Goal: Task Accomplishment & Management: Use online tool/utility

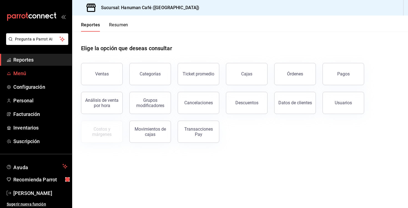
click at [51, 77] on span "Menú" at bounding box center [40, 74] width 54 height 8
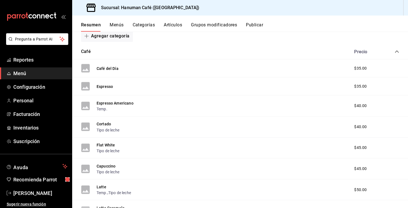
scroll to position [79, 0]
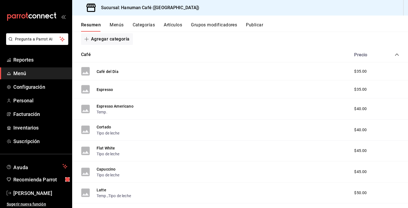
click at [397, 54] on icon "collapse-category-row" at bounding box center [397, 55] width 4 height 4
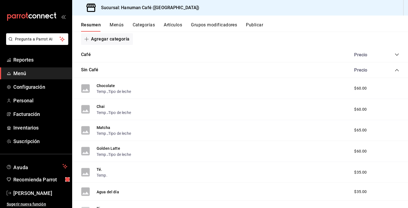
click at [397, 69] on icon "collapse-category-row" at bounding box center [397, 70] width 4 height 2
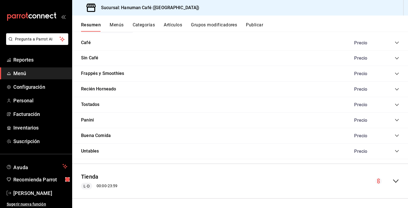
scroll to position [91, 0]
click at [398, 180] on icon "collapse-menu-row" at bounding box center [396, 181] width 7 height 7
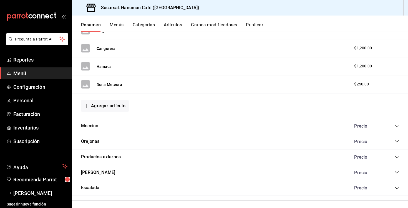
scroll to position [0, 0]
click at [397, 125] on icon "collapse-category-row" at bounding box center [397, 126] width 4 height 2
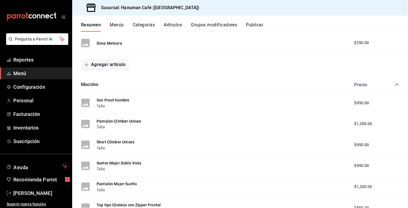
scroll to position [522, 0]
click at [352, 101] on div "$950.00" at bounding box center [367, 103] width 36 height 6
click at [116, 106] on div "Sun Proof Hombre Talla $950.00" at bounding box center [240, 103] width 336 height 21
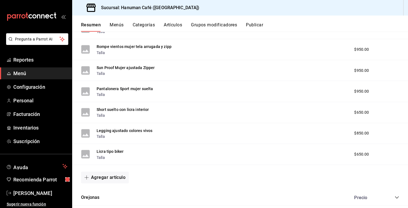
scroll to position [869, 0]
click at [399, 158] on div "$650.00" at bounding box center [374, 155] width 51 height 6
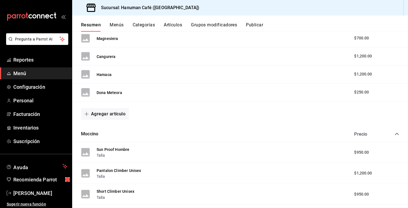
scroll to position [483, 0]
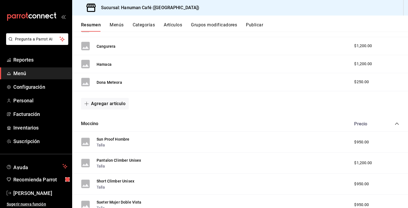
click at [147, 141] on div "Sun Proof Hombre Talla $950.00" at bounding box center [240, 142] width 336 height 21
click at [124, 137] on button "Sun Proof Hombre" at bounding box center [113, 140] width 33 height 6
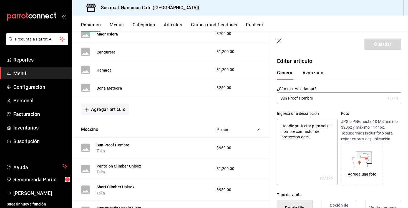
type textarea "x"
type input "$950.00"
type textarea "x"
click at [313, 72] on button "Avanzada" at bounding box center [313, 74] width 21 height 9
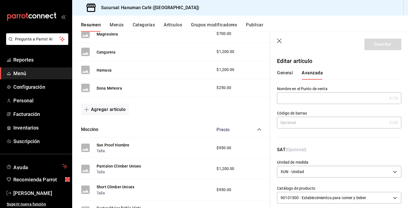
click at [278, 40] on icon "button" at bounding box center [280, 42] width 6 height 6
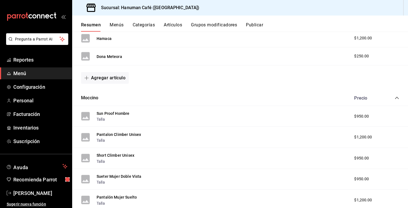
scroll to position [507, 0]
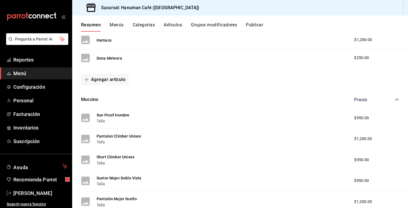
click at [370, 115] on div "$950.00" at bounding box center [367, 118] width 36 height 6
click at [358, 116] on span "$950.00" at bounding box center [361, 118] width 15 height 6
click at [118, 114] on button "Sun Proof Hombre" at bounding box center [113, 116] width 33 height 6
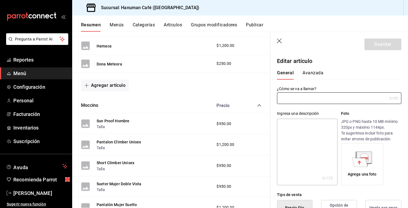
type input "Sun Proof Hombre"
type textarea "Hoodie protector para sol de hombre con factor de protección de 50"
type textarea "x"
type input "$950.00"
type input "AR-1729606644556"
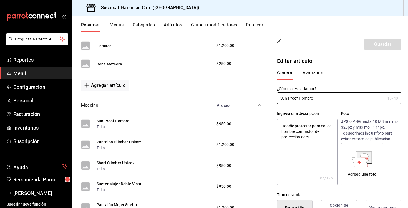
click at [283, 44] on header "Guardar" at bounding box center [340, 43] width 138 height 23
click at [281, 41] on icon "button" at bounding box center [280, 42] width 6 height 6
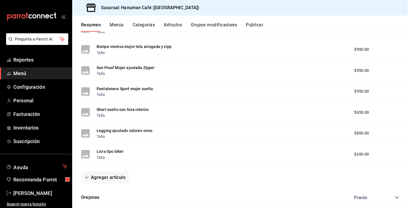
scroll to position [870, 0]
click at [390, 156] on div "$650.00" at bounding box center [374, 154] width 51 height 6
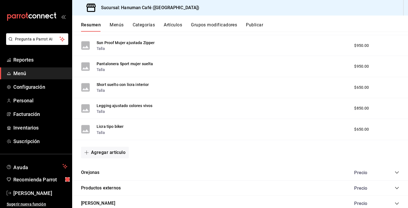
scroll to position [903, 0]
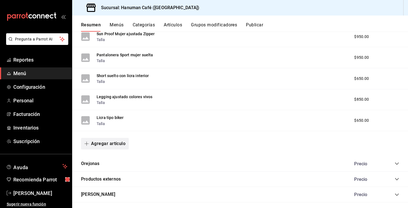
click at [123, 150] on button "Agregar artículo" at bounding box center [105, 144] width 48 height 12
click at [112, 166] on li "Artículo existente" at bounding box center [103, 164] width 44 height 14
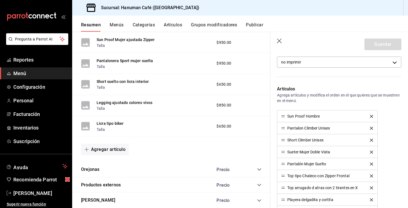
scroll to position [114, 0]
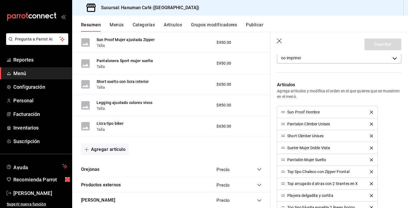
click at [372, 111] on icon "delete" at bounding box center [371, 112] width 3 height 3
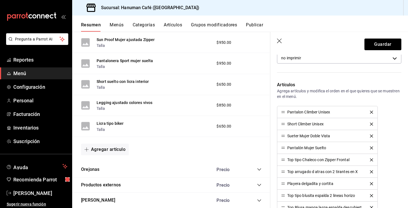
click at [372, 111] on icon "delete" at bounding box center [371, 112] width 3 height 3
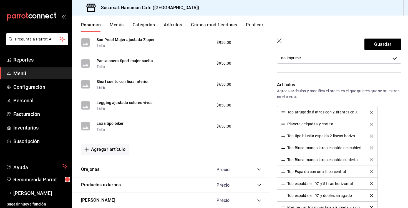
click at [372, 111] on icon "delete" at bounding box center [371, 112] width 3 height 3
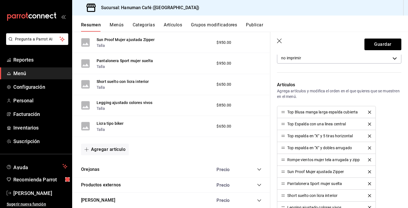
click at [372, 111] on button "delete" at bounding box center [369, 112] width 11 height 3
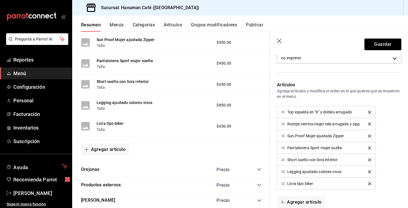
click at [372, 111] on button "delete" at bounding box center [369, 112] width 11 height 3
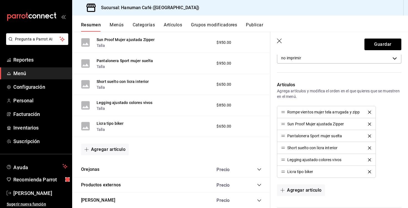
click at [372, 111] on button "delete" at bounding box center [369, 112] width 11 height 3
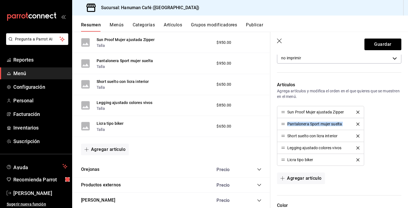
click at [372, 111] on div "Sun Proof Mujer ajustada Zipper Pantalonera Sport mujer suelta Short suelto con…" at bounding box center [339, 136] width 124 height 60
click at [358, 111] on icon "delete" at bounding box center [358, 112] width 3 height 3
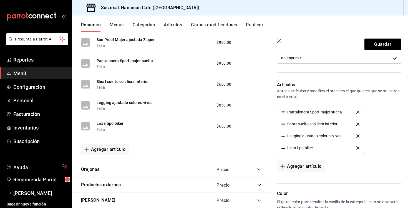
click at [358, 111] on icon "delete" at bounding box center [358, 112] width 3 height 3
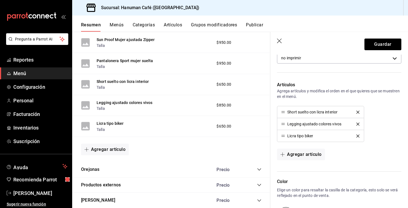
click at [358, 111] on icon "delete" at bounding box center [358, 112] width 3 height 3
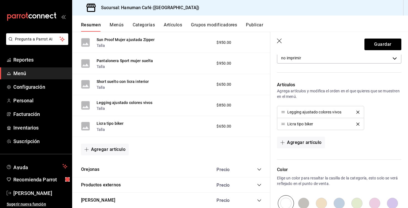
click at [358, 111] on icon "delete" at bounding box center [358, 112] width 3 height 3
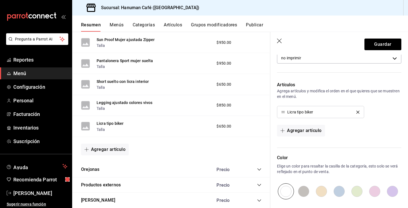
click at [358, 111] on icon "delete" at bounding box center [358, 112] width 3 height 3
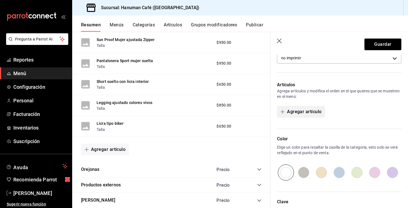
click at [301, 114] on button "Agregar artículo" at bounding box center [301, 112] width 48 height 12
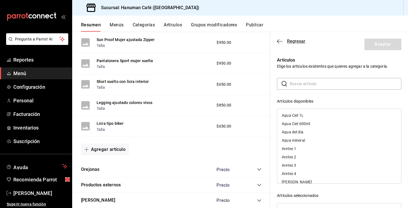
click at [278, 43] on icon "button" at bounding box center [280, 41] width 6 height 5
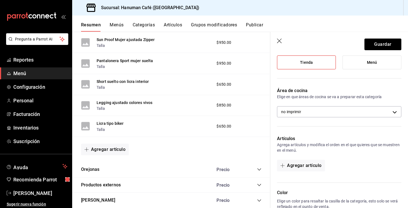
scroll to position [72, 0]
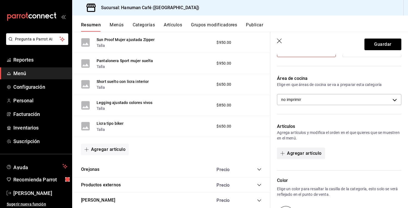
click at [301, 154] on button "Agregar artículo" at bounding box center [301, 154] width 48 height 12
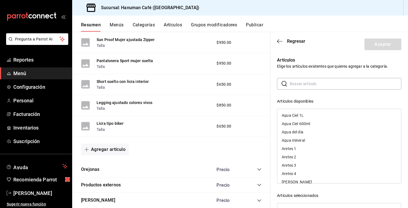
click at [300, 86] on input "text" at bounding box center [346, 83] width 112 height 11
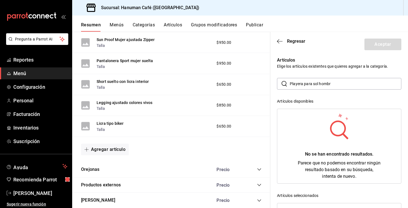
type input "Playera para sol hombre"
drag, startPoint x: 337, startPoint y: 84, endPoint x: 279, endPoint y: 83, distance: 57.8
click at [279, 83] on div "​ Playera para sol hombre ​" at bounding box center [339, 84] width 124 height 12
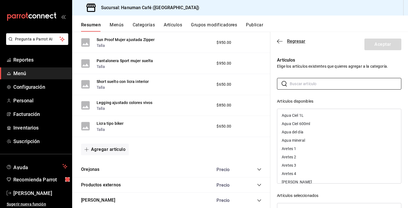
click at [279, 42] on icon "button" at bounding box center [280, 41] width 6 height 5
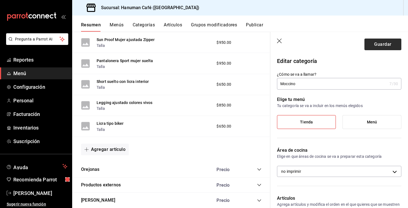
click at [378, 44] on button "Guardar" at bounding box center [383, 45] width 37 height 12
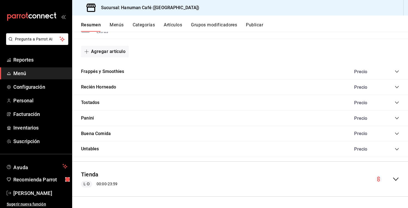
click at [399, 177] on icon "collapse-menu-row" at bounding box center [396, 179] width 7 height 7
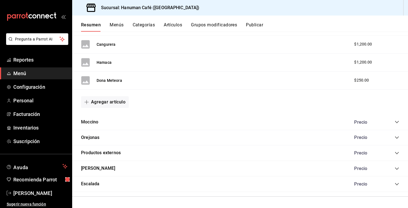
click at [395, 122] on div "Precio" at bounding box center [374, 122] width 51 height 5
click at [398, 123] on icon "collapse-category-row" at bounding box center [397, 122] width 4 height 4
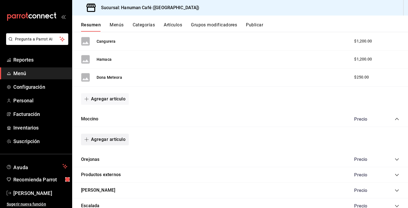
click at [102, 142] on button "Agregar artículo" at bounding box center [105, 140] width 48 height 12
click at [104, 174] on li "Artículo nuevo" at bounding box center [103, 172] width 44 height 14
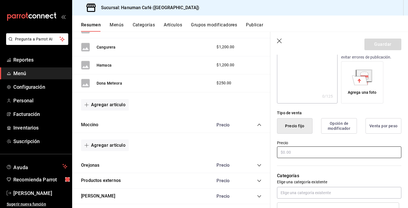
type input "Playera para sol hombre"
click at [289, 155] on input "text" at bounding box center [339, 153] width 124 height 12
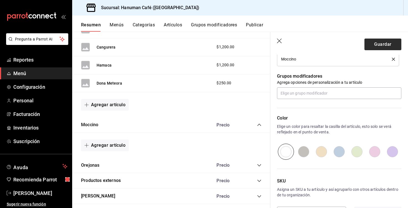
type input "$1200.00"
click at [383, 41] on button "Guardar" at bounding box center [383, 45] width 37 height 12
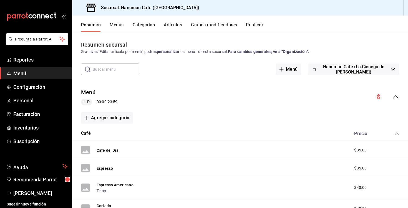
click at [398, 98] on icon "collapse-menu-row" at bounding box center [396, 96] width 6 height 3
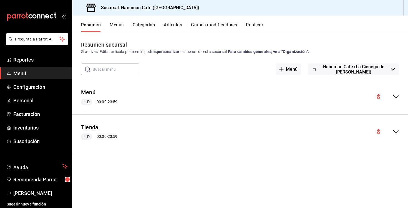
click at [394, 129] on icon "collapse-menu-row" at bounding box center [396, 132] width 7 height 7
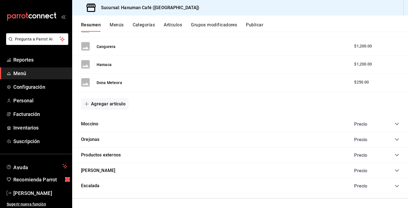
click at [397, 122] on icon "collapse-category-row" at bounding box center [397, 124] width 4 height 4
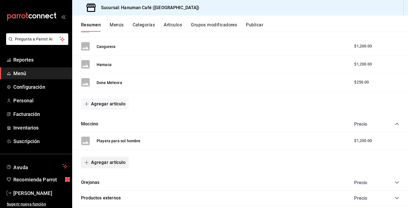
click at [98, 162] on button "Agregar artículo" at bounding box center [105, 163] width 48 height 12
click at [106, 188] on li "Artículo nuevo" at bounding box center [103, 190] width 44 height 14
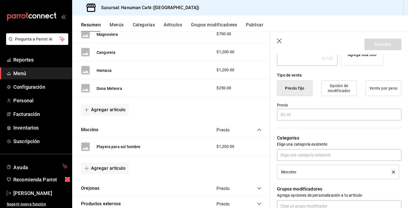
scroll to position [123, 0]
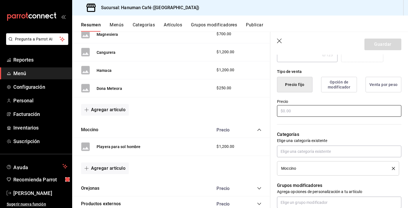
type input "Playera para sol mujer"
click at [302, 110] on input "text" at bounding box center [339, 111] width 124 height 12
type input "$1200.00"
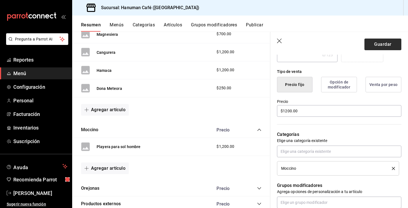
click at [380, 44] on button "Guardar" at bounding box center [383, 45] width 37 height 12
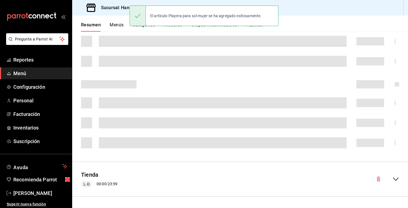
scroll to position [37, 0]
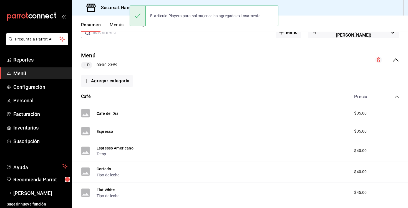
click at [398, 56] on div "Menú L-D 00:00 - 23:59" at bounding box center [240, 60] width 336 height 26
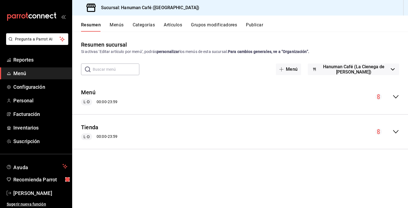
scroll to position [0, 0]
click at [397, 127] on div "Tienda L-D 00:00 - 23:59" at bounding box center [240, 132] width 336 height 26
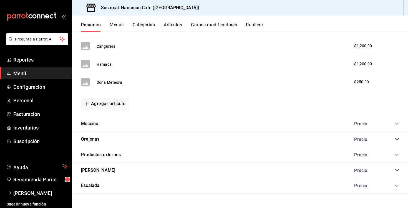
scroll to position [342, 0]
click at [220, 128] on div "Moccino Precio" at bounding box center [240, 125] width 336 height 16
click at [400, 121] on div "Moccino Precio" at bounding box center [240, 125] width 336 height 16
click at [399, 122] on icon "collapse-category-row" at bounding box center [397, 124] width 4 height 4
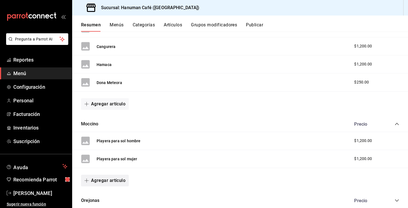
click at [101, 179] on button "Agregar artículo" at bounding box center [105, 181] width 48 height 12
click at [107, 194] on li "Artículo nuevo" at bounding box center [103, 195] width 44 height 14
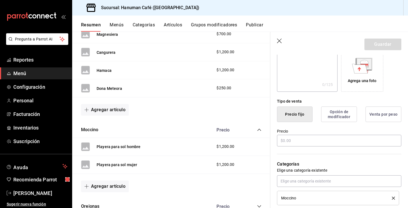
scroll to position [98, 0]
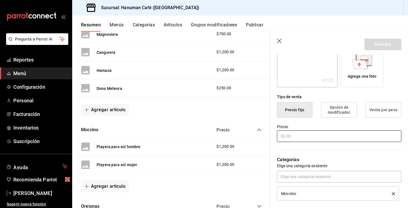
type input "rompe vientos mujer"
click at [298, 134] on input "text" at bounding box center [339, 137] width 124 height 12
type input "$950.00"
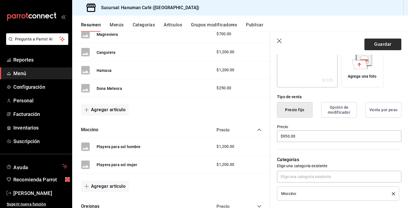
click at [380, 46] on button "Guardar" at bounding box center [383, 45] width 37 height 12
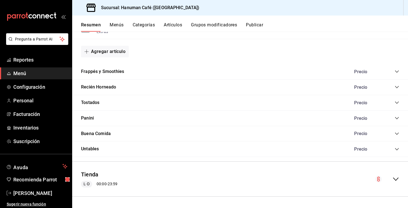
scroll to position [905, 0]
click at [394, 178] on icon "collapse-menu-row" at bounding box center [396, 179] width 7 height 7
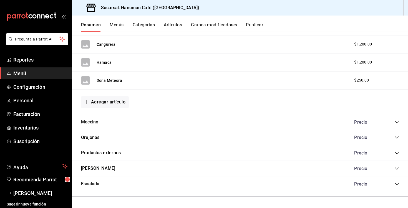
scroll to position [1295, 0]
click at [396, 123] on icon "collapse-category-row" at bounding box center [397, 122] width 4 height 4
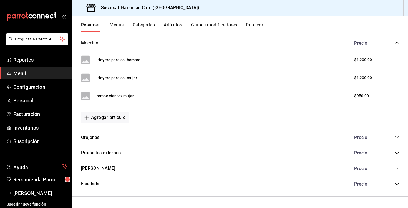
scroll to position [1374, 0]
click at [106, 123] on button "Agregar artículo" at bounding box center [105, 118] width 48 height 12
click at [102, 149] on li "Artículo nuevo" at bounding box center [103, 147] width 44 height 14
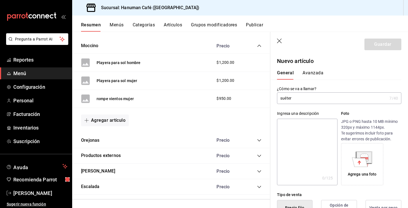
click at [286, 99] on input "suéter" at bounding box center [332, 98] width 110 height 11
click at [348, 97] on input "suéter" at bounding box center [332, 98] width 110 height 11
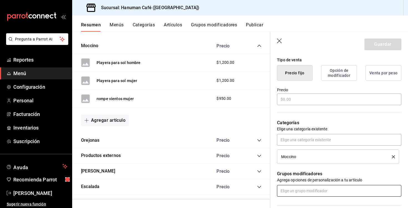
scroll to position [118, 0]
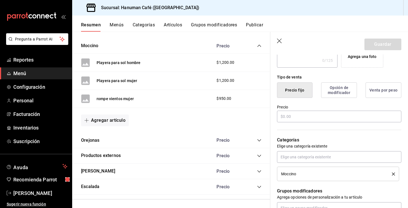
type input "suéter mujer"
click at [304, 110] on div "Precio" at bounding box center [339, 114] width 124 height 19
click at [301, 117] on input "text" at bounding box center [339, 117] width 124 height 12
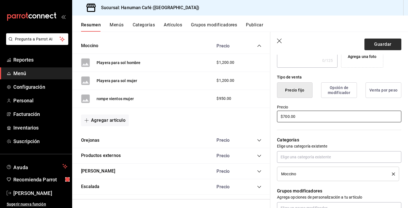
type input "$700.00"
click at [379, 42] on button "Guardar" at bounding box center [383, 45] width 37 height 12
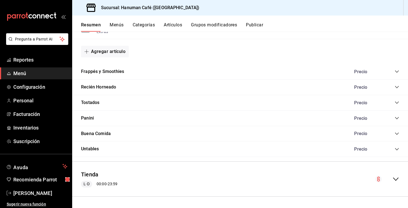
click at [397, 178] on icon "collapse-menu-row" at bounding box center [396, 179] width 7 height 7
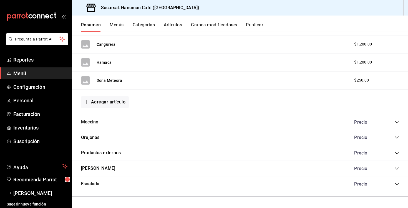
scroll to position [1295, 0]
click at [399, 124] on icon "collapse-category-row" at bounding box center [397, 122] width 4 height 4
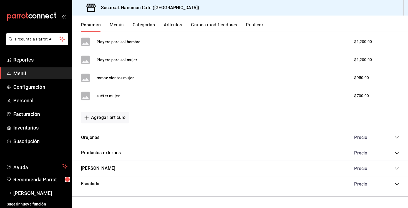
scroll to position [1392, 0]
click at [111, 121] on button "Agregar artículo" at bounding box center [105, 118] width 48 height 12
click at [110, 150] on li "Artículo nuevo" at bounding box center [103, 147] width 44 height 14
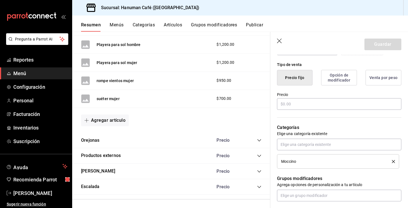
scroll to position [133, 0]
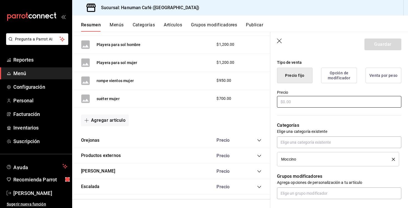
type input "blusa manga larga"
click at [288, 105] on input "text" at bounding box center [339, 102] width 124 height 12
type input "$850.00"
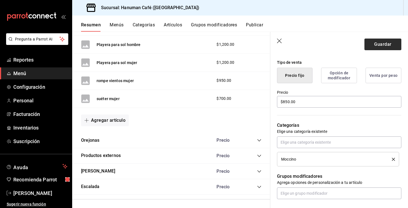
click at [382, 46] on button "Guardar" at bounding box center [383, 45] width 37 height 12
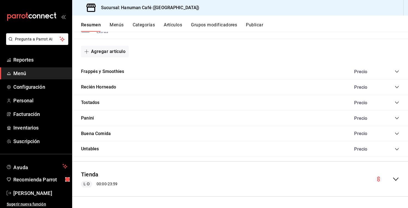
click at [395, 181] on icon "collapse-menu-row" at bounding box center [396, 179] width 7 height 7
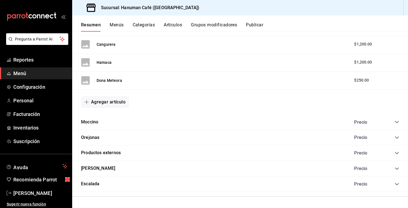
scroll to position [1295, 0]
click at [397, 123] on icon "collapse-category-row" at bounding box center [397, 122] width 4 height 4
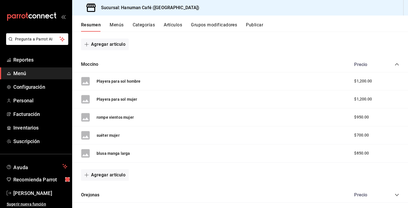
scroll to position [1352, 0]
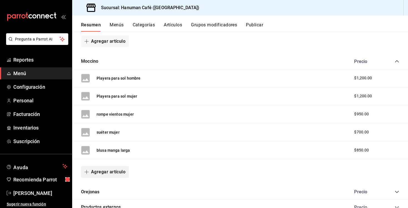
click at [101, 176] on button "Agregar artículo" at bounding box center [105, 172] width 48 height 12
click at [99, 194] on li "Artículo nuevo" at bounding box center [103, 195] width 44 height 14
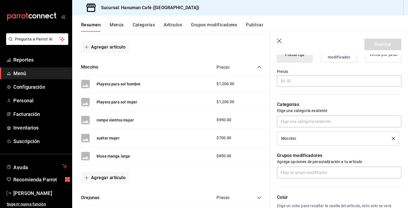
scroll to position [159, 0]
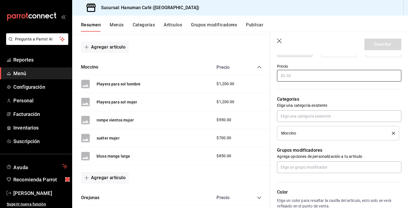
type input "blusita"
click at [309, 78] on input "text" at bounding box center [339, 76] width 124 height 12
type input "$600.00"
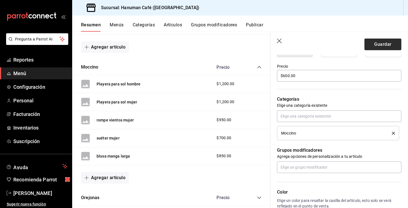
click at [385, 42] on button "Guardar" at bounding box center [383, 45] width 37 height 12
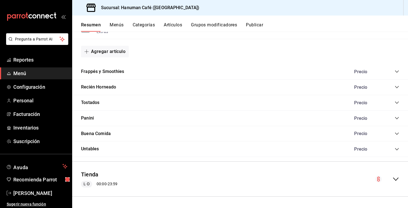
click at [395, 175] on div "Tienda L-D 00:00 - 23:59" at bounding box center [240, 179] width 336 height 26
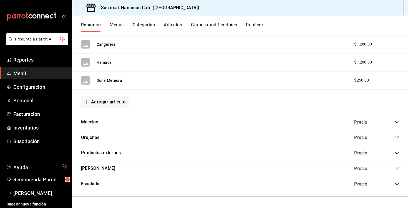
click at [397, 124] on icon "collapse-category-row" at bounding box center [397, 122] width 4 height 4
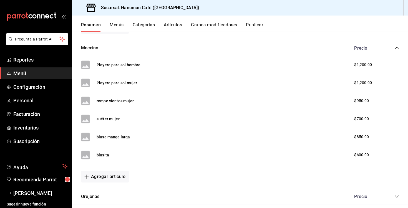
scroll to position [1384, 0]
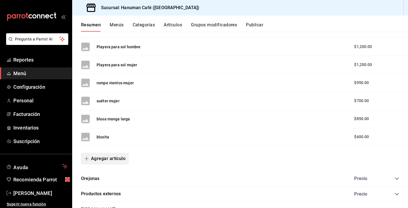
click at [111, 165] on button "Agregar artículo" at bounding box center [105, 159] width 48 height 12
click at [105, 190] on li "Artículo nuevo" at bounding box center [103, 191] width 44 height 14
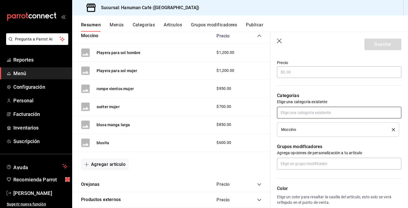
scroll to position [150, 0]
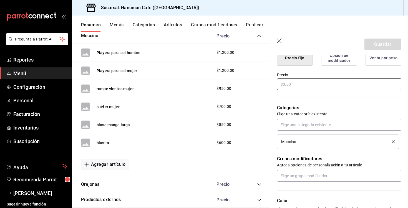
type input "top"
click at [318, 82] on input "text" at bounding box center [339, 85] width 124 height 12
type input "$850.00"
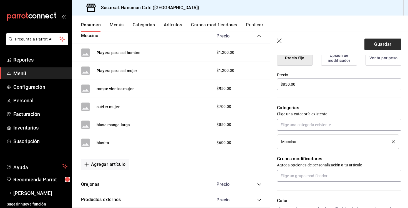
click at [384, 42] on button "Guardar" at bounding box center [383, 45] width 37 height 12
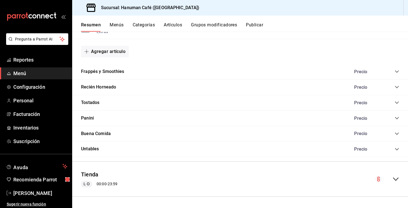
click at [393, 185] on div "Tienda L-D 00:00 - 23:59" at bounding box center [240, 179] width 336 height 26
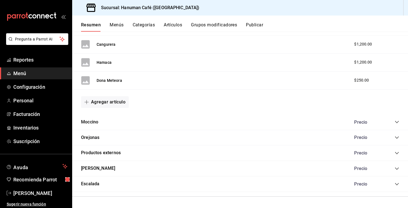
scroll to position [1295, 0]
click at [398, 124] on icon "collapse-category-row" at bounding box center [397, 122] width 4 height 4
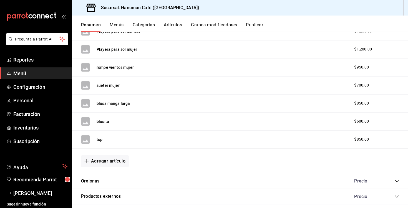
scroll to position [1403, 0]
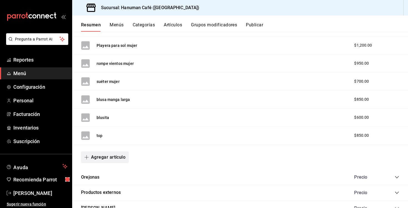
click at [98, 161] on button "Agregar artículo" at bounding box center [105, 158] width 48 height 12
click at [103, 190] on li "Artículo nuevo" at bounding box center [103, 190] width 44 height 14
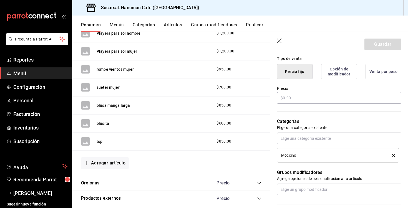
scroll to position [137, 0]
type input "pantalon climber"
click at [308, 94] on input "text" at bounding box center [339, 97] width 124 height 12
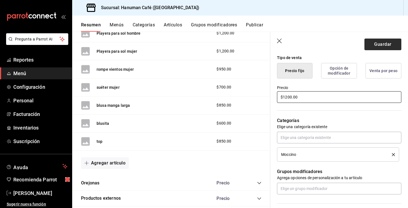
type input "$1200.00"
click at [383, 45] on button "Guardar" at bounding box center [383, 45] width 37 height 12
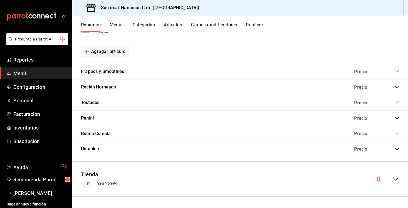
click at [396, 180] on icon "collapse-menu-row" at bounding box center [396, 179] width 6 height 3
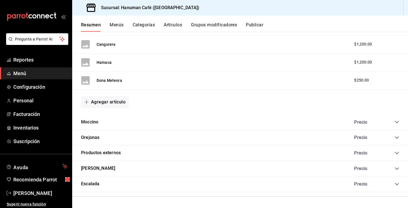
scroll to position [1295, 0]
click at [394, 123] on div "Precio" at bounding box center [374, 122] width 51 height 5
click at [396, 123] on icon "collapse-category-row" at bounding box center [397, 122] width 4 height 4
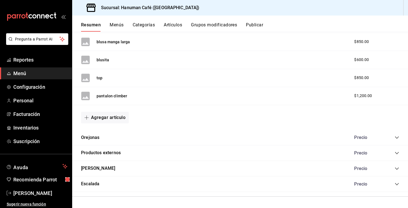
scroll to position [1464, 0]
click at [107, 122] on button "Agregar artículo" at bounding box center [105, 118] width 48 height 12
click at [108, 149] on li "Artículo nuevo" at bounding box center [103, 147] width 44 height 14
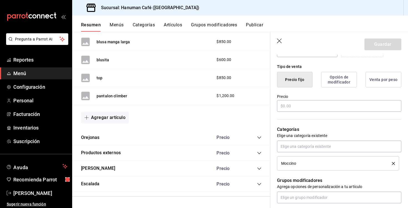
scroll to position [129, 0]
type input "short climber"
click at [290, 107] on input "text" at bounding box center [339, 105] width 124 height 12
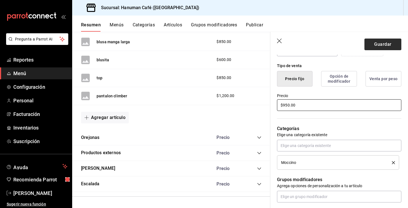
type input "$950.00"
click at [380, 43] on button "Guardar" at bounding box center [383, 45] width 37 height 12
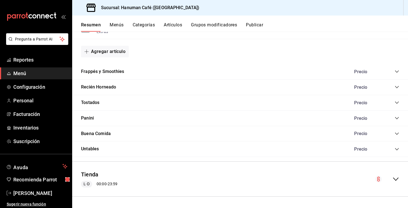
click at [398, 179] on icon "collapse-menu-row" at bounding box center [396, 179] width 7 height 7
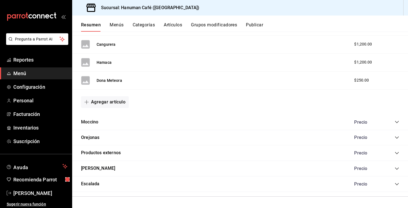
click at [397, 124] on icon "collapse-category-row" at bounding box center [397, 122] width 4 height 4
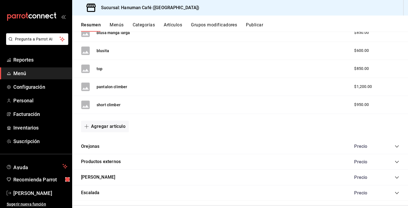
scroll to position [1473, 0]
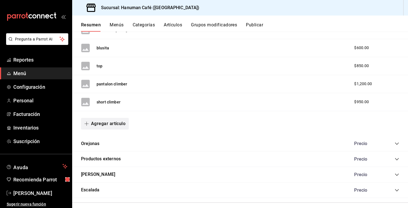
click at [120, 125] on button "Agregar artículo" at bounding box center [105, 124] width 48 height 12
click at [113, 157] on li "Artículo nuevo" at bounding box center [103, 156] width 44 height 14
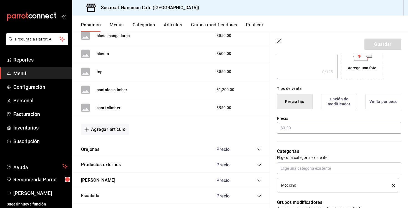
scroll to position [170, 0]
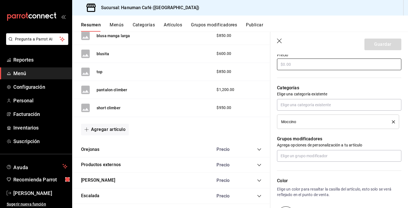
type input "pantalon mujer"
click at [294, 64] on input "text" at bounding box center [339, 65] width 124 height 12
type input "$1200.00"
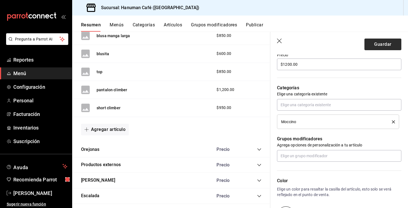
click at [391, 42] on button "Guardar" at bounding box center [383, 45] width 37 height 12
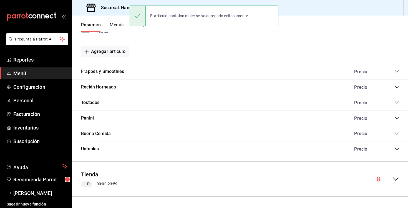
click at [395, 181] on icon "collapse-menu-row" at bounding box center [396, 179] width 7 height 7
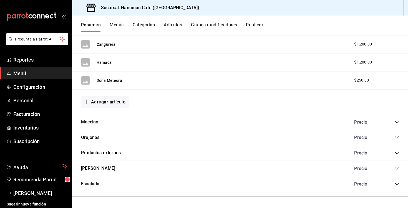
scroll to position [1295, 0]
click at [399, 122] on icon "collapse-category-row" at bounding box center [397, 122] width 4 height 4
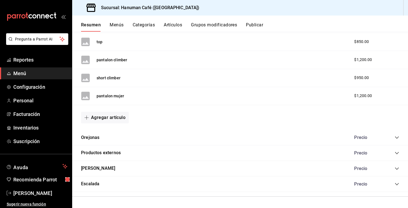
scroll to position [1500, 0]
click at [122, 119] on button "Agregar artículo" at bounding box center [105, 118] width 48 height 12
click at [103, 146] on li "Artículo nuevo" at bounding box center [103, 147] width 44 height 14
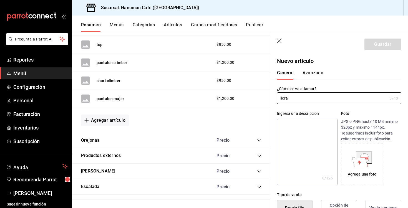
type input "licra"
click at [355, 82] on div "¿Cómo se va a llamar? licra 5 /40 ¿Cómo se va a llamar?" at bounding box center [336, 92] width 131 height 24
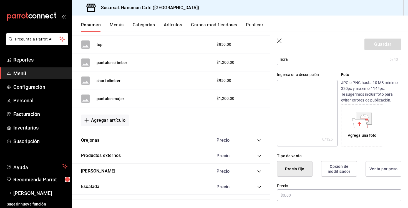
scroll to position [88, 0]
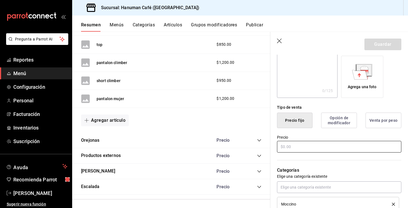
click at [305, 149] on input "text" at bounding box center [339, 147] width 124 height 12
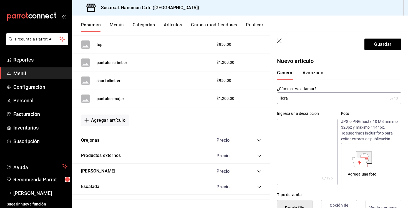
scroll to position [0, 0]
type input "$650.00"
drag, startPoint x: 299, startPoint y: 100, endPoint x: 253, endPoint y: 100, distance: 46.4
click at [253, 100] on main "Resumen sucursal Si activas ‘Editar artículo por menú’, podrás personalizar los…" at bounding box center [240, 120] width 336 height 177
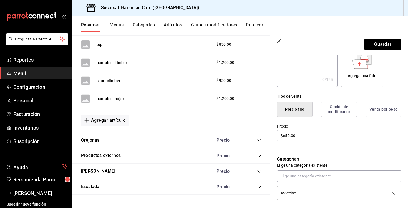
scroll to position [108, 0]
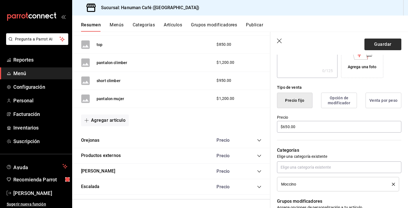
type input "short licra"
click at [390, 42] on button "Guardar" at bounding box center [383, 45] width 37 height 12
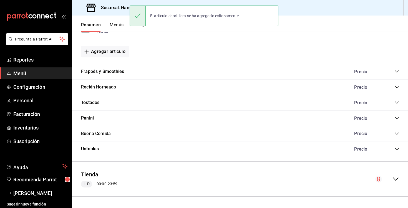
scroll to position [905, 0]
click at [396, 179] on icon "collapse-menu-row" at bounding box center [396, 179] width 7 height 7
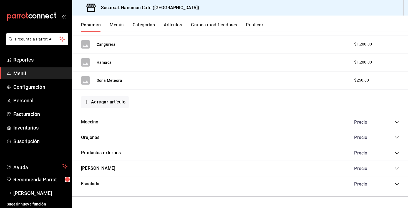
click at [396, 124] on icon "collapse-category-row" at bounding box center [397, 122] width 4 height 4
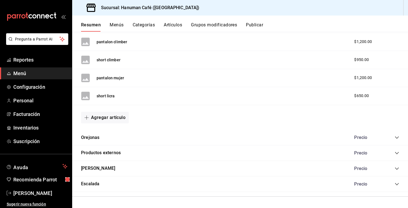
scroll to position [1518, 0]
click at [121, 118] on button "Agregar artículo" at bounding box center [105, 118] width 48 height 12
click at [103, 151] on li "Artículo nuevo" at bounding box center [103, 147] width 44 height 14
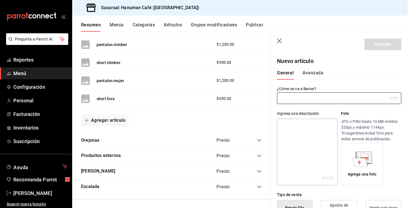
type input "AR-1755719303836"
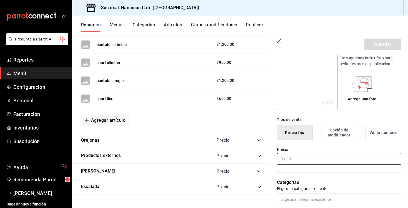
scroll to position [77, 0]
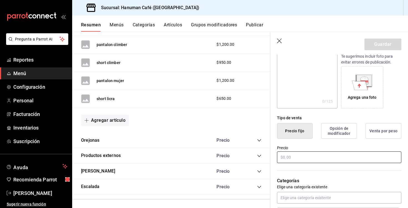
type input "leggins"
click at [304, 153] on input "text" at bounding box center [339, 158] width 124 height 12
type input "$850.00"
click at [388, 49] on button "Guardar" at bounding box center [383, 45] width 37 height 12
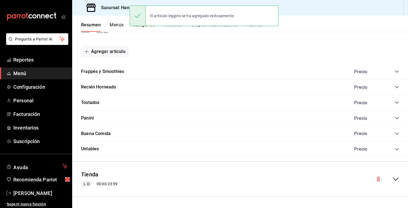
scroll to position [905, 0]
click at [394, 179] on icon "collapse-menu-row" at bounding box center [396, 179] width 6 height 3
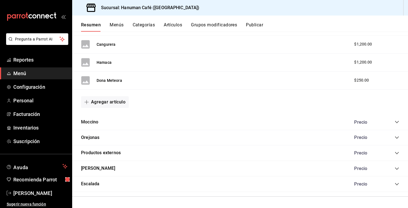
scroll to position [1295, 0]
click at [399, 122] on icon "collapse-category-row" at bounding box center [397, 122] width 4 height 4
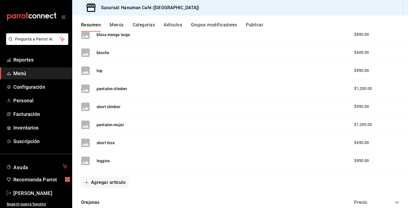
scroll to position [1469, 0]
